Goal: Task Accomplishment & Management: Manage account settings

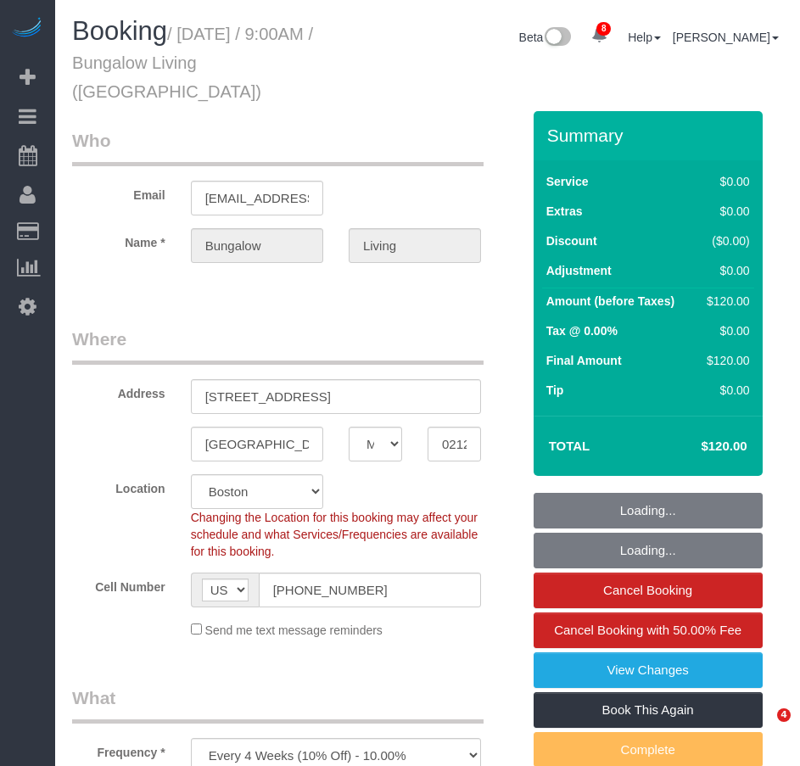
select select "MA"
select select "number:89"
select select "number:90"
select select "number:15"
select select "number:7"
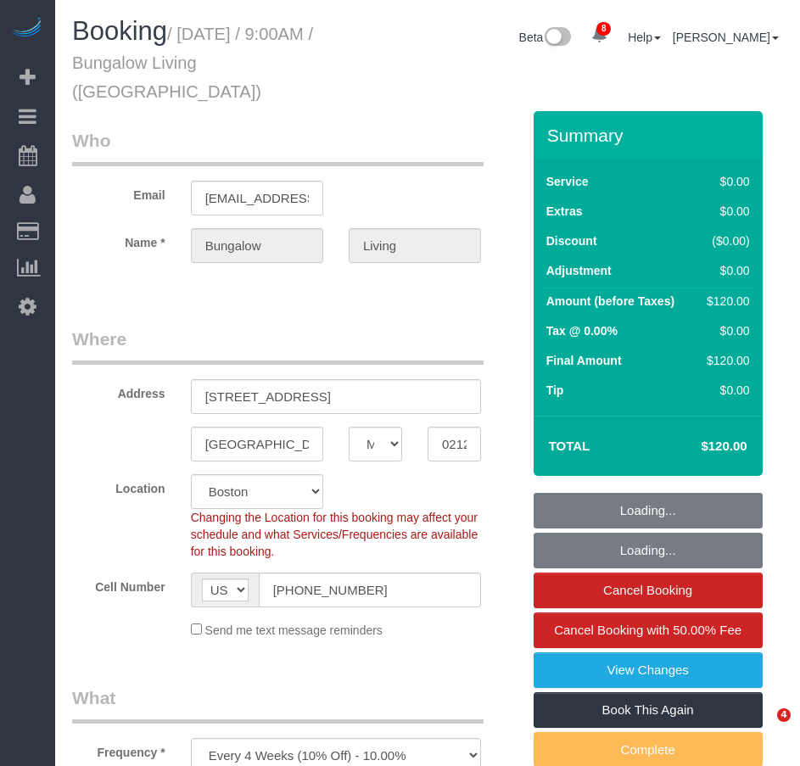
select select "number:21"
select select "spot1"
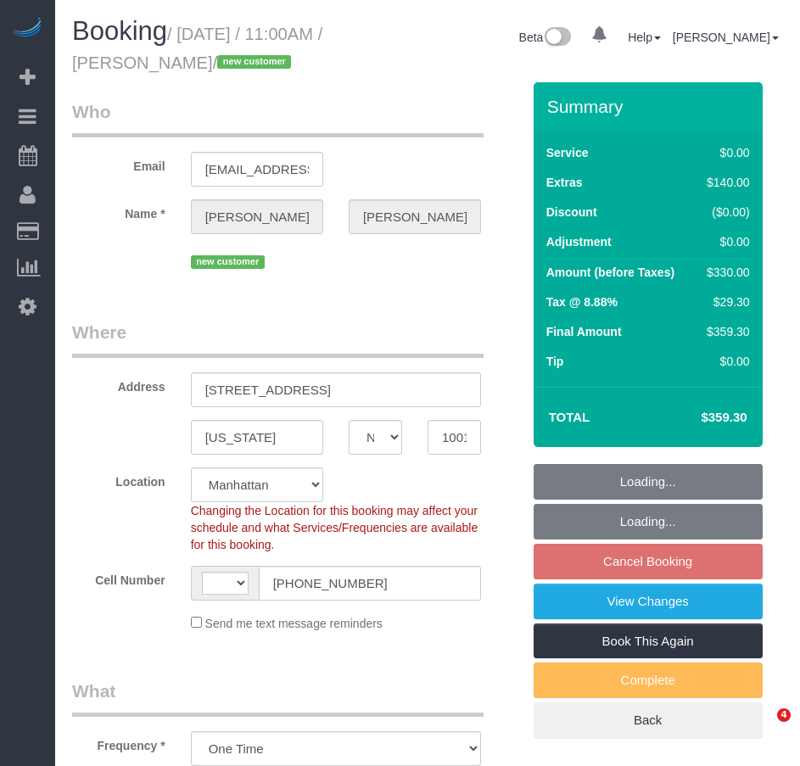
select select "NY"
select select "number:89"
select select "number:74"
select select "number:15"
select select "number:7"
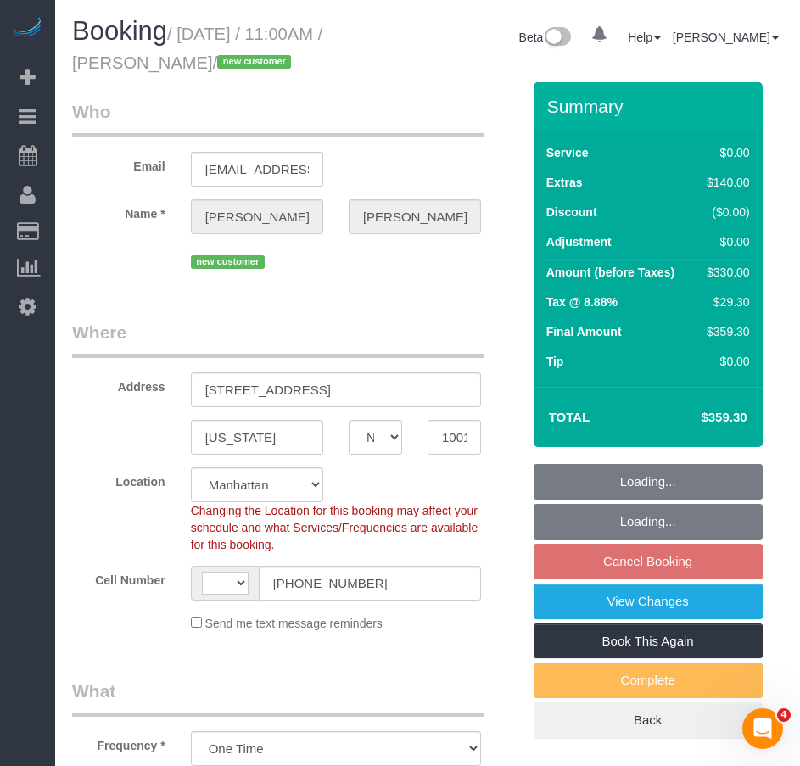
select select "object:837"
select select "string:[GEOGRAPHIC_DATA]"
select select "string:stripe-pm_1Rw9fV4VGloSiKo7vIg0XZJP"
select select "spot4"
select select "2"
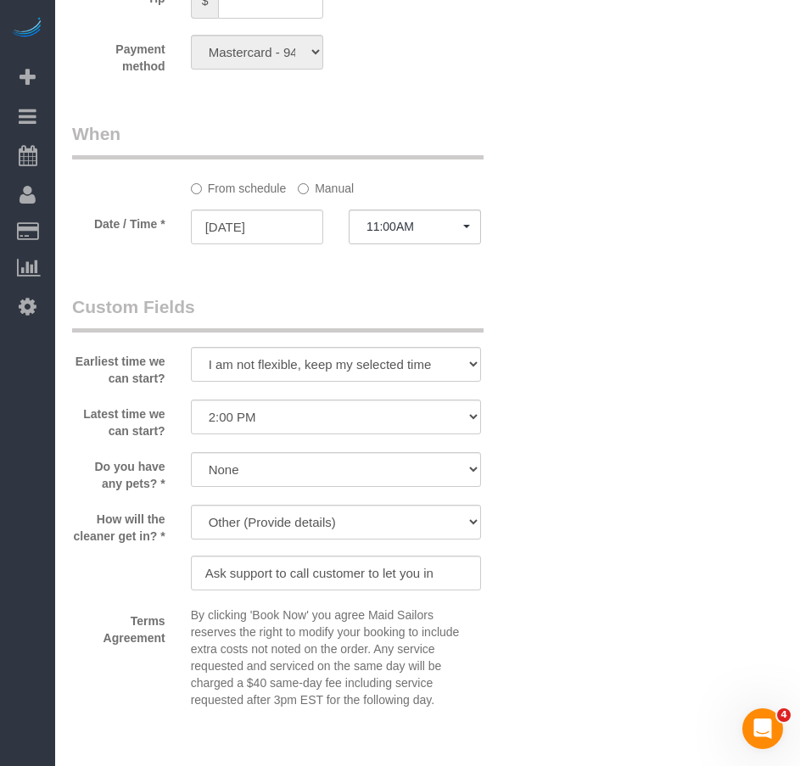
scroll to position [1697, 0]
